Goal: Information Seeking & Learning: Learn about a topic

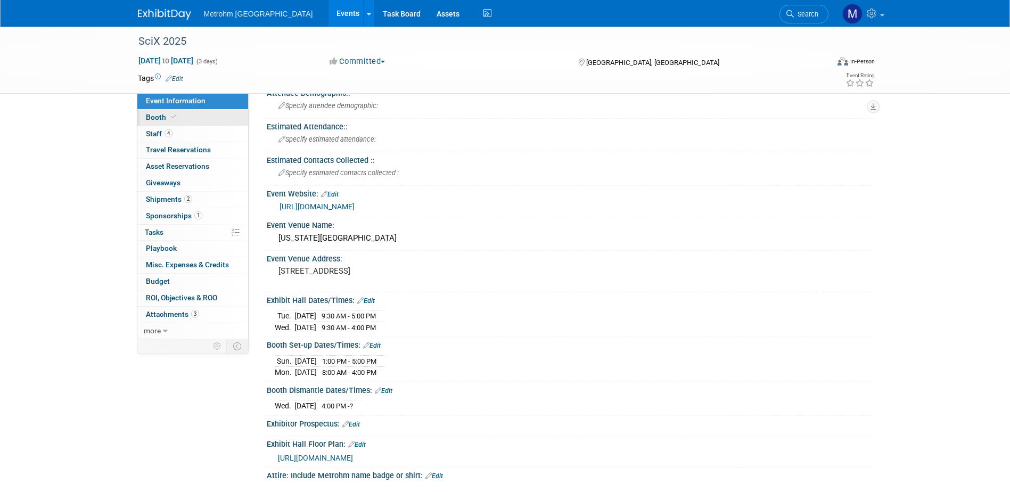
click at [171, 116] on icon at bounding box center [173, 117] width 5 height 6
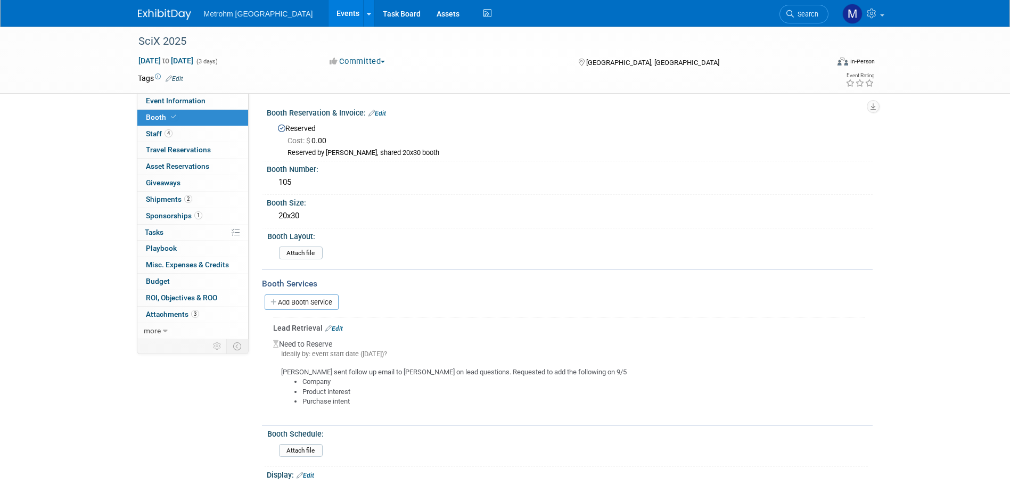
click at [177, 125] on link "Booth" at bounding box center [192, 118] width 111 height 16
click at [161, 129] on span "Staff 4" at bounding box center [159, 133] width 27 height 9
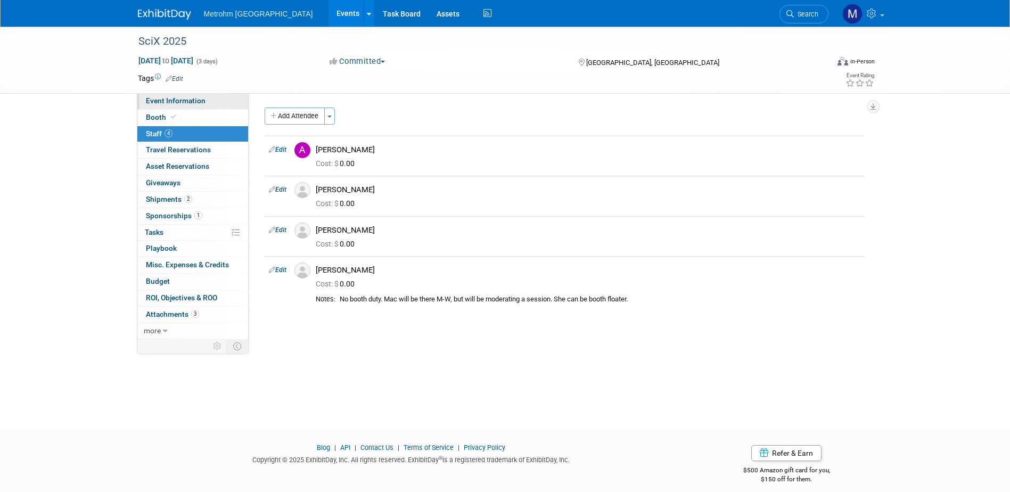
click at [200, 107] on link "Event Information" at bounding box center [192, 101] width 111 height 16
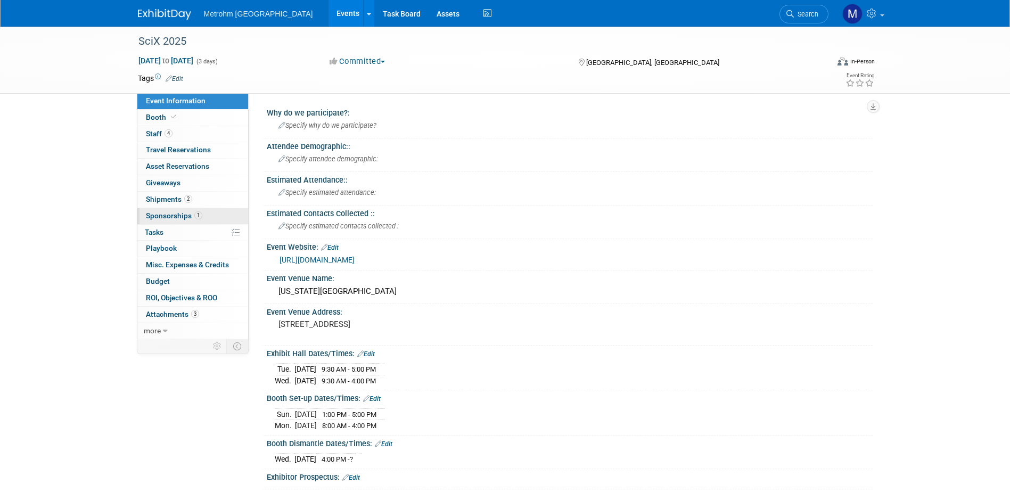
click at [207, 215] on link "1 Sponsorships 1" at bounding box center [192, 216] width 111 height 16
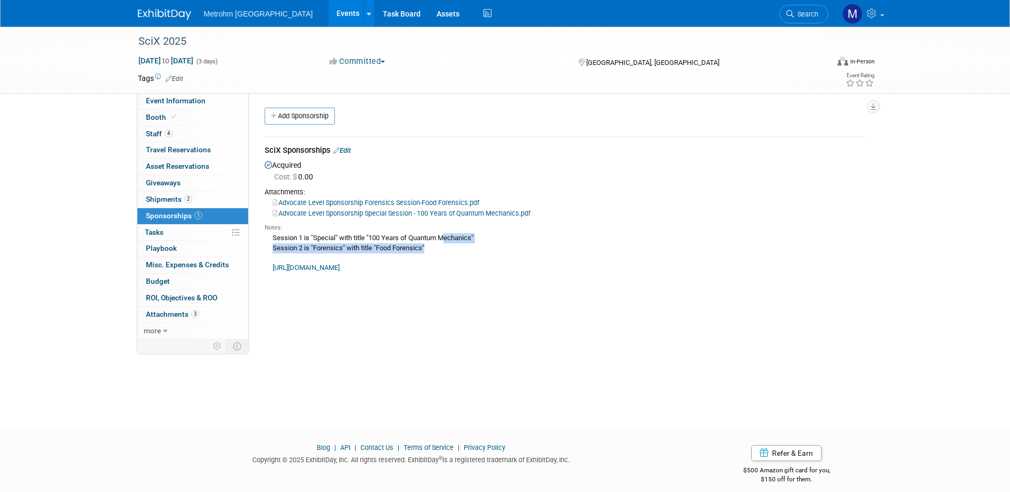
drag, startPoint x: 433, startPoint y: 249, endPoint x: 273, endPoint y: 243, distance: 160.9
click at [273, 243] on div "Session 1 is "Special" with title "100 Years of Quantum Mechanics" Session 2 is…" at bounding box center [565, 252] width 600 height 40
copy div "Session 1 is "Special" with title "100 Years of Quantum Mechanics" Session 2 is…"
click at [386, 203] on link "Advocate Level Sponsorship Forensics Session-Food Forensics.pdf" at bounding box center [376, 203] width 207 height 8
click at [368, 211] on link "Advocate Level Sponsorship Special Session - 100 Years of Quantum Mechanics.pdf" at bounding box center [402, 213] width 258 height 8
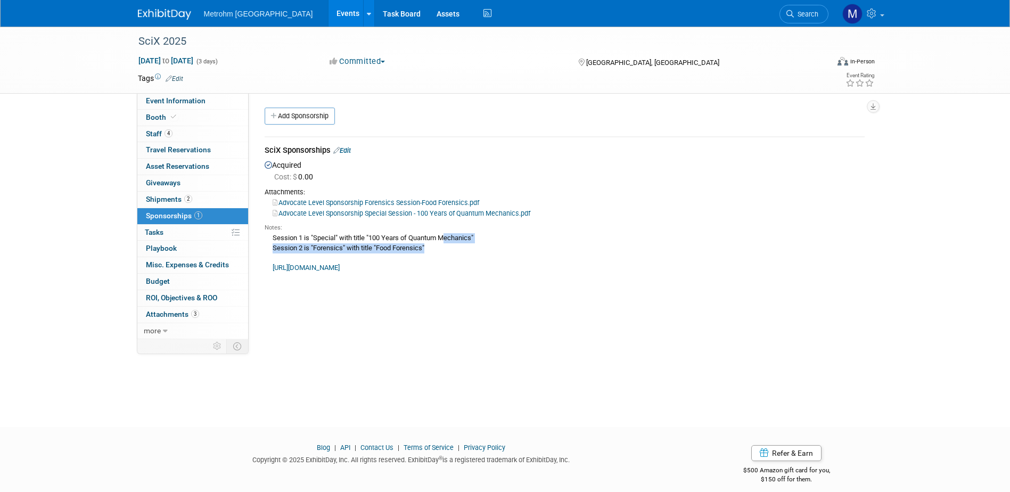
click at [340, 271] on link "[URL][DOMAIN_NAME]" at bounding box center [306, 268] width 67 height 8
click at [449, 202] on link "Advocate Level Sponsorship Forensics Session-Food Forensics.pdf" at bounding box center [376, 203] width 207 height 8
